Goal: Information Seeking & Learning: Learn about a topic

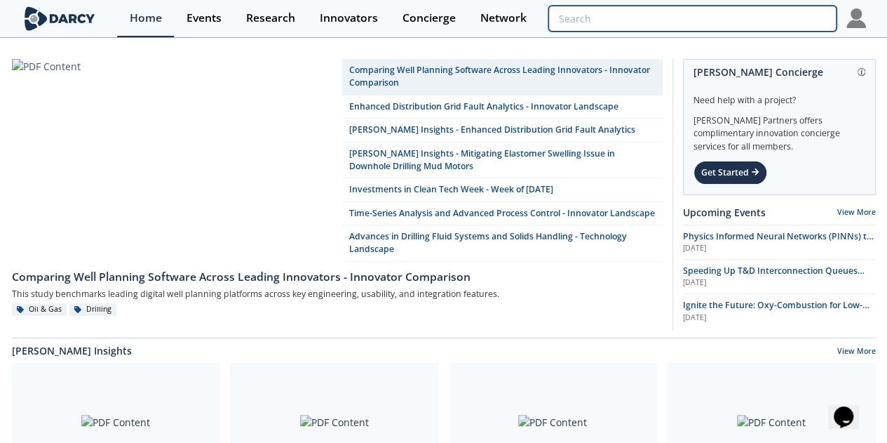
drag, startPoint x: 731, startPoint y: 16, endPoint x: 749, endPoint y: 20, distance: 18.7
click at [734, 18] on input "search" at bounding box center [693, 19] width 288 height 26
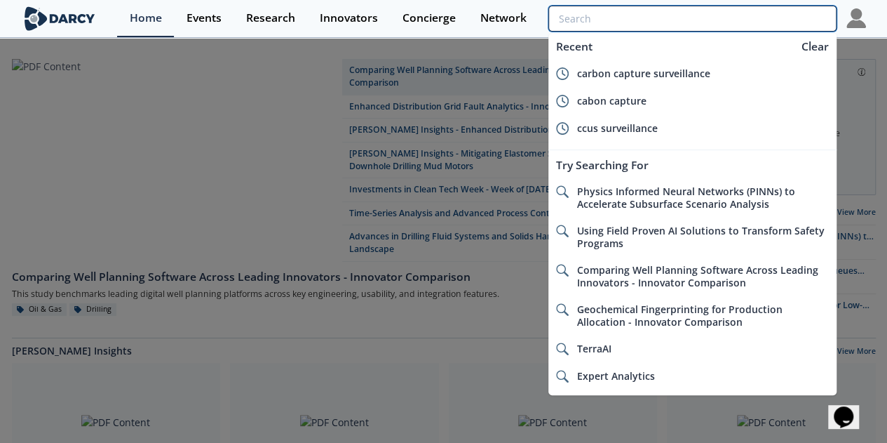
click at [753, 20] on input "search" at bounding box center [693, 19] width 288 height 26
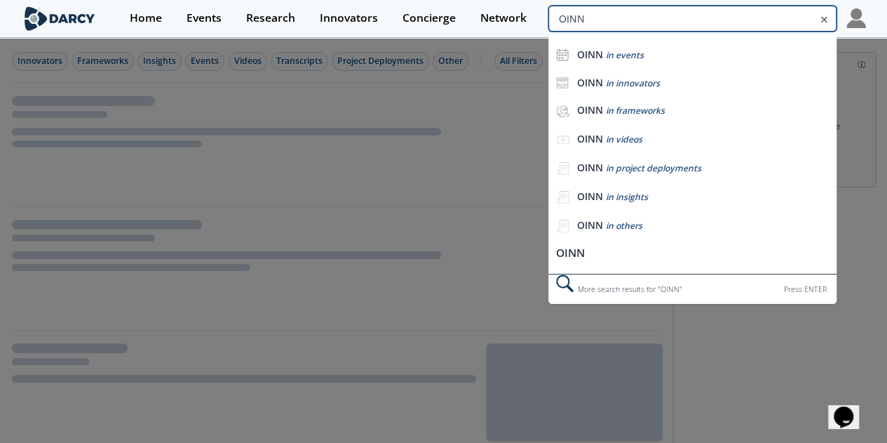
click at [742, 15] on input "OINN" at bounding box center [693, 19] width 288 height 26
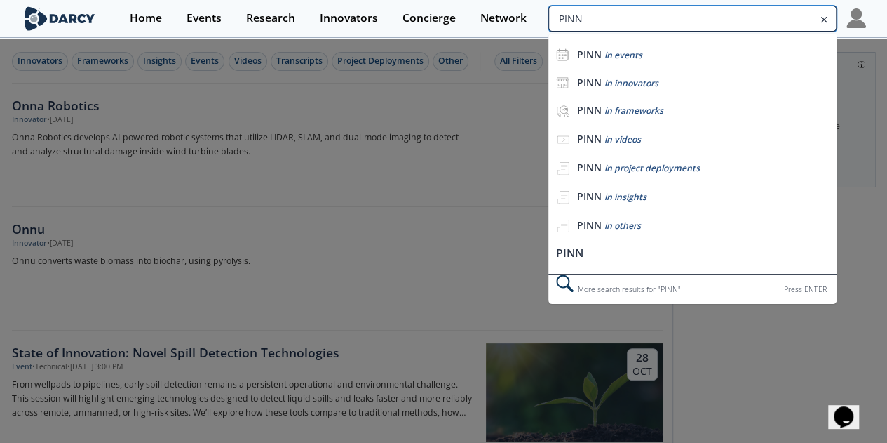
type input "PINN"
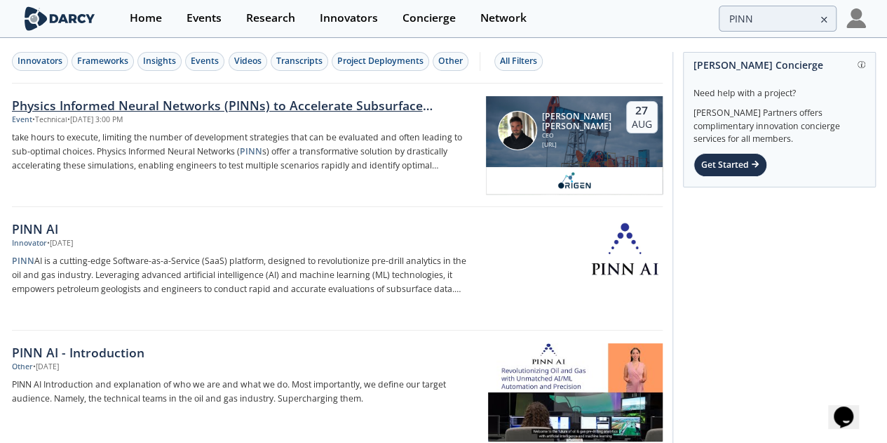
click at [332, 102] on div "Physics Informed Neural Networks (PINNs) to Accelerate Subsurface Scenario Anal…" at bounding box center [244, 105] width 464 height 18
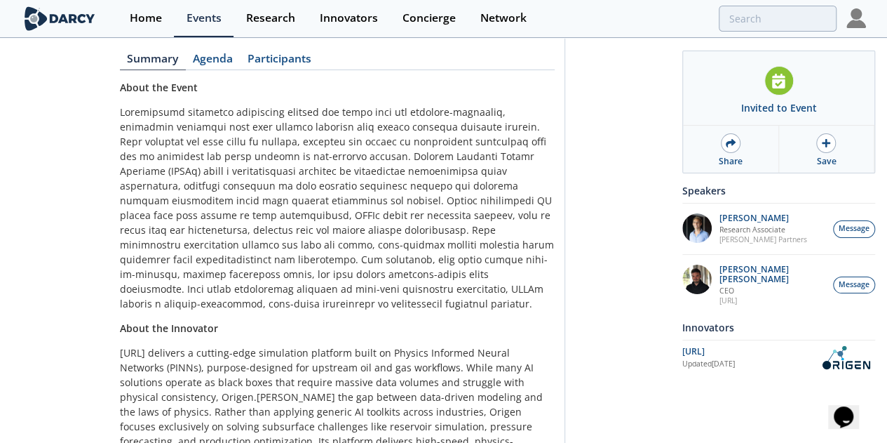
scroll to position [241, 0]
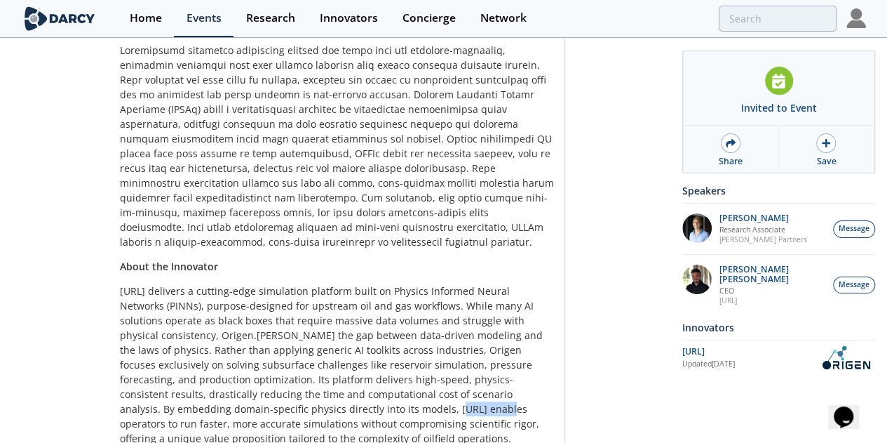
drag, startPoint x: 285, startPoint y: 274, endPoint x: 330, endPoint y: 277, distance: 45.0
click at [330, 283] on p "[URL] delivers a cutting-edge simulation platform built on Physics Informed Neu…" at bounding box center [337, 364] width 435 height 162
copy p "[URL]"
